Goal: Transaction & Acquisition: Purchase product/service

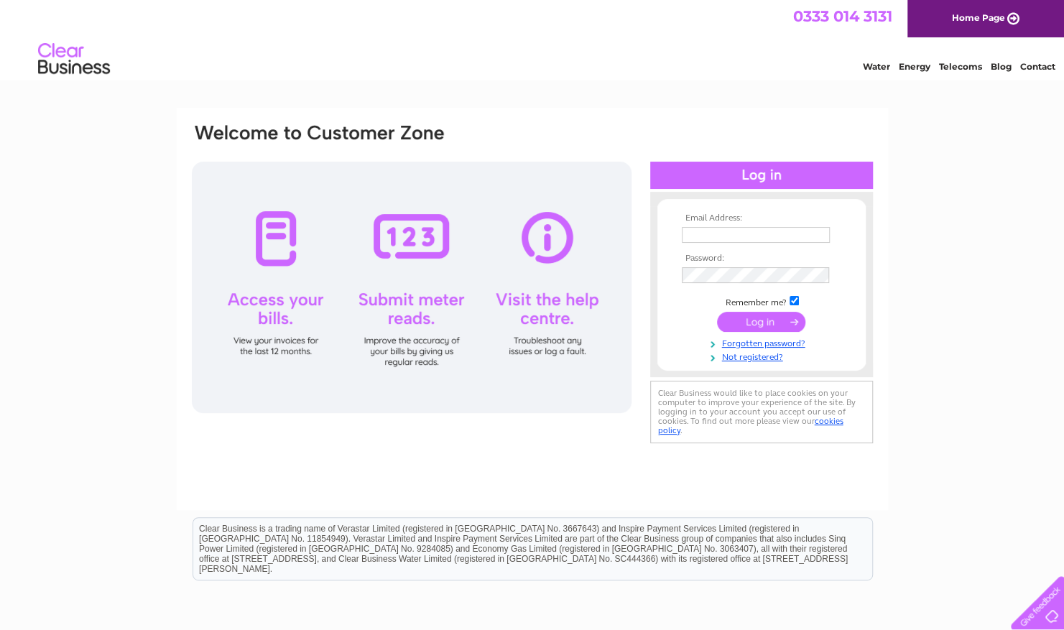
type input "graeme@smallspiritscompany.co.uk"
click at [739, 317] on input "submit" at bounding box center [761, 322] width 88 height 20
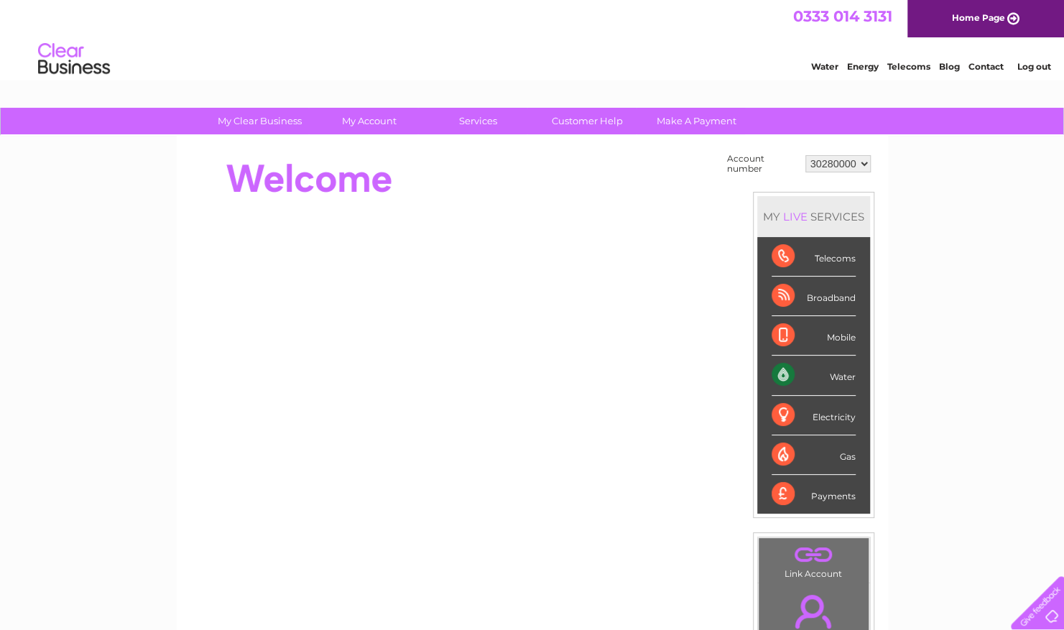
click at [858, 164] on select "30280000 30300797" at bounding box center [838, 163] width 65 height 17
select select "30300797"
click at [806, 155] on select "30280000 30300797" at bounding box center [838, 163] width 65 height 17
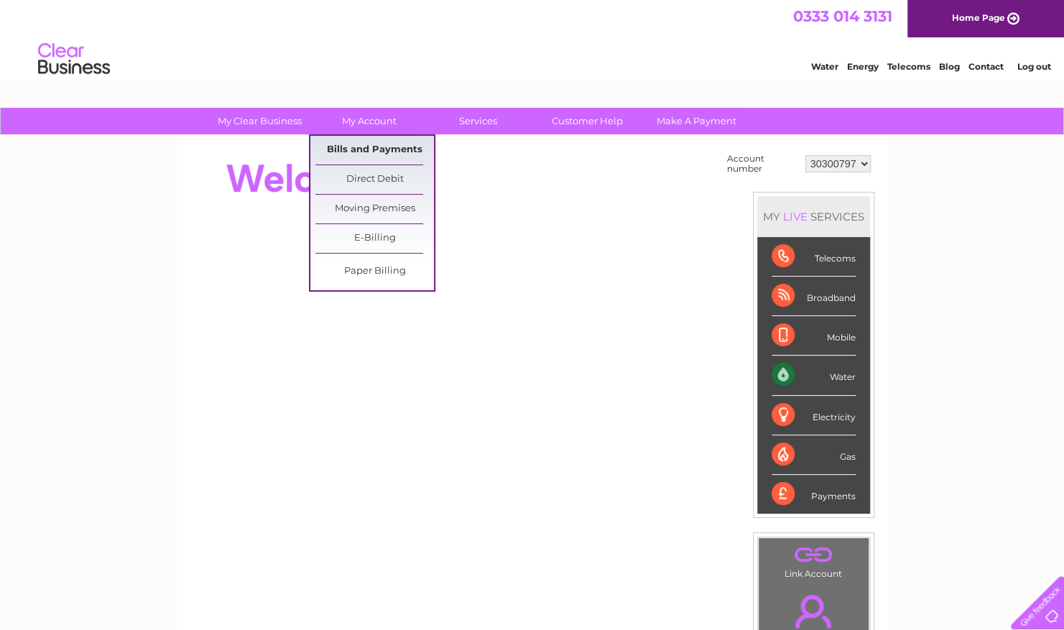
click at [384, 144] on link "Bills and Payments" at bounding box center [374, 150] width 119 height 29
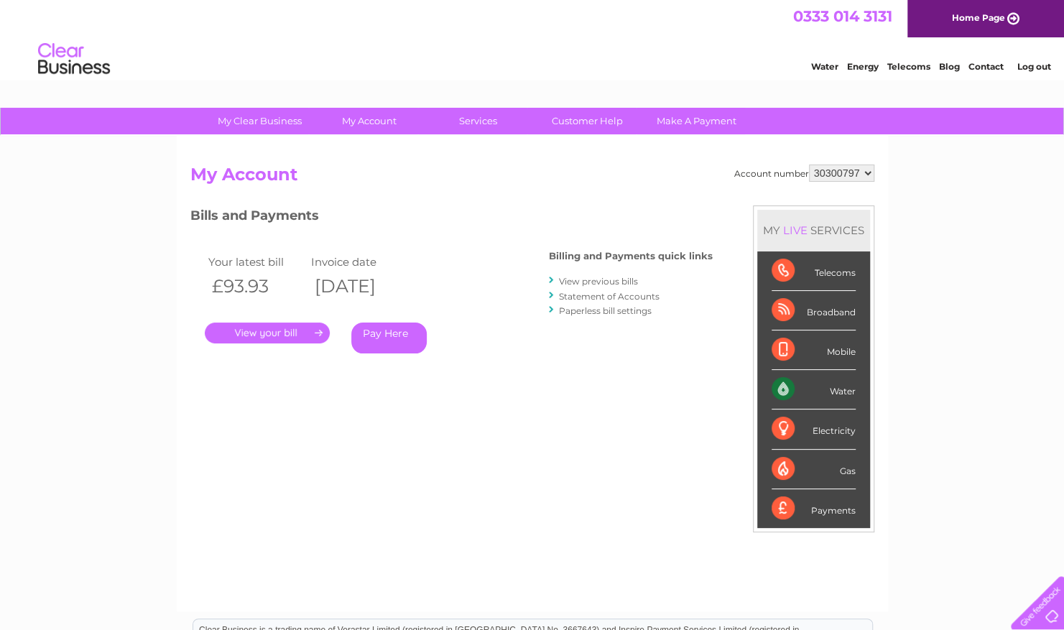
click at [379, 330] on link "Pay Here" at bounding box center [388, 338] width 75 height 31
